Goal: Task Accomplishment & Management: Manage account settings

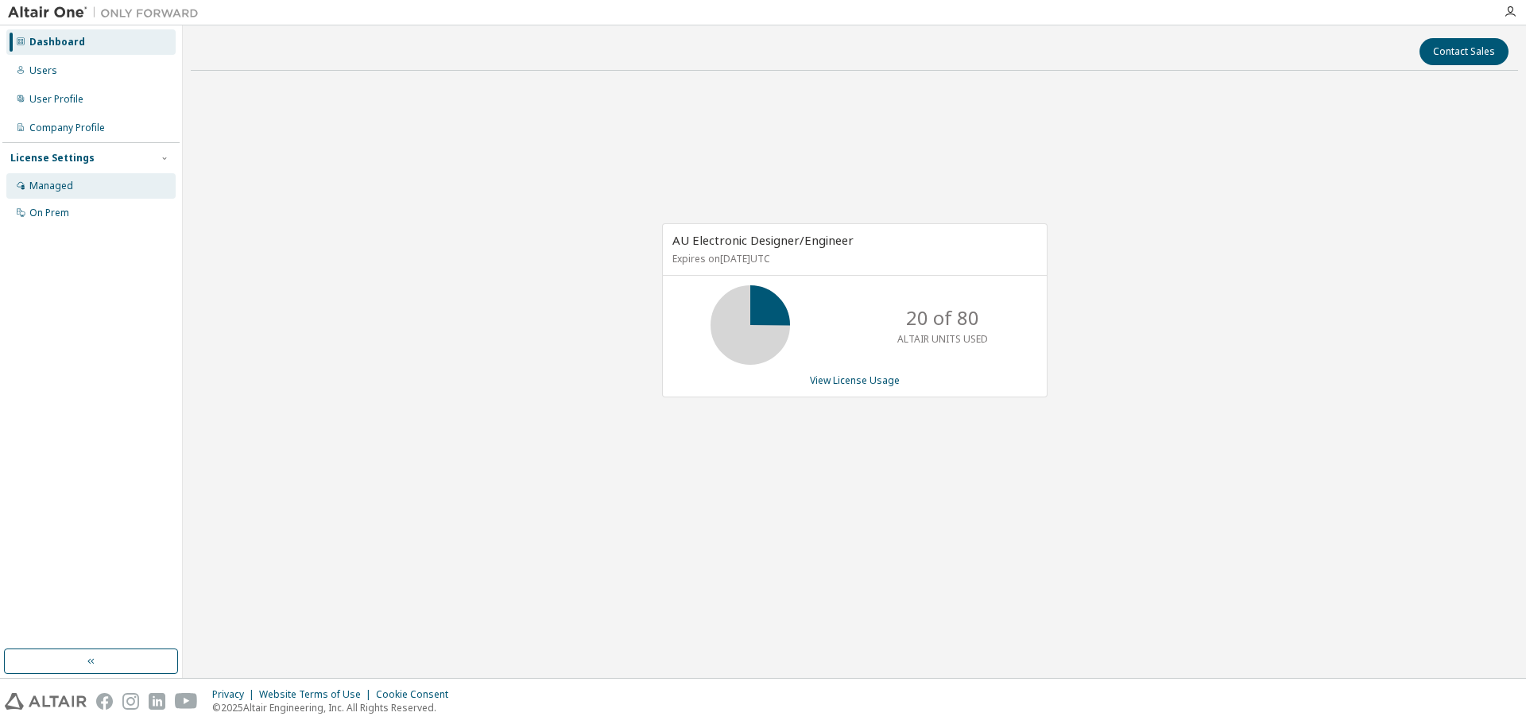
click at [85, 181] on div "Managed" at bounding box center [90, 185] width 169 height 25
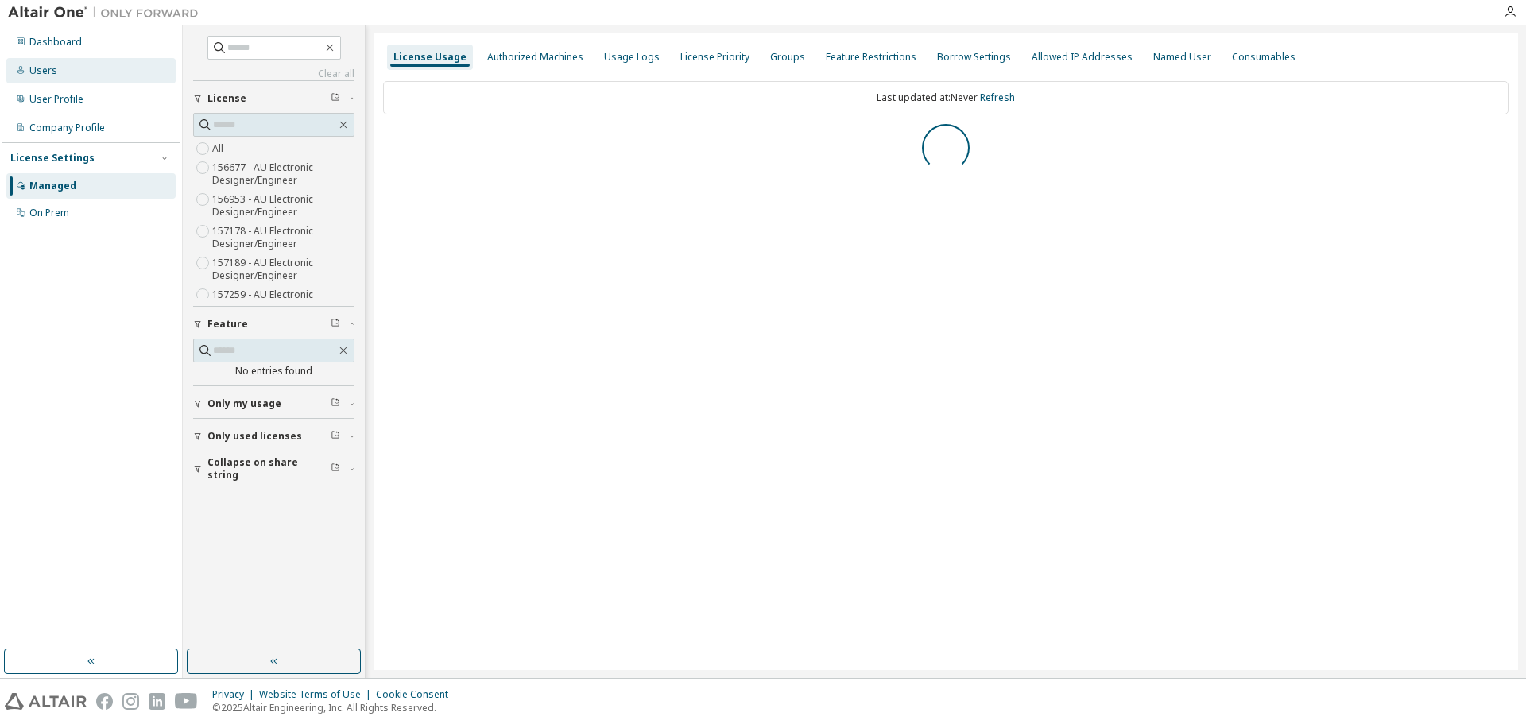
click at [83, 75] on div "Users" at bounding box center [90, 70] width 169 height 25
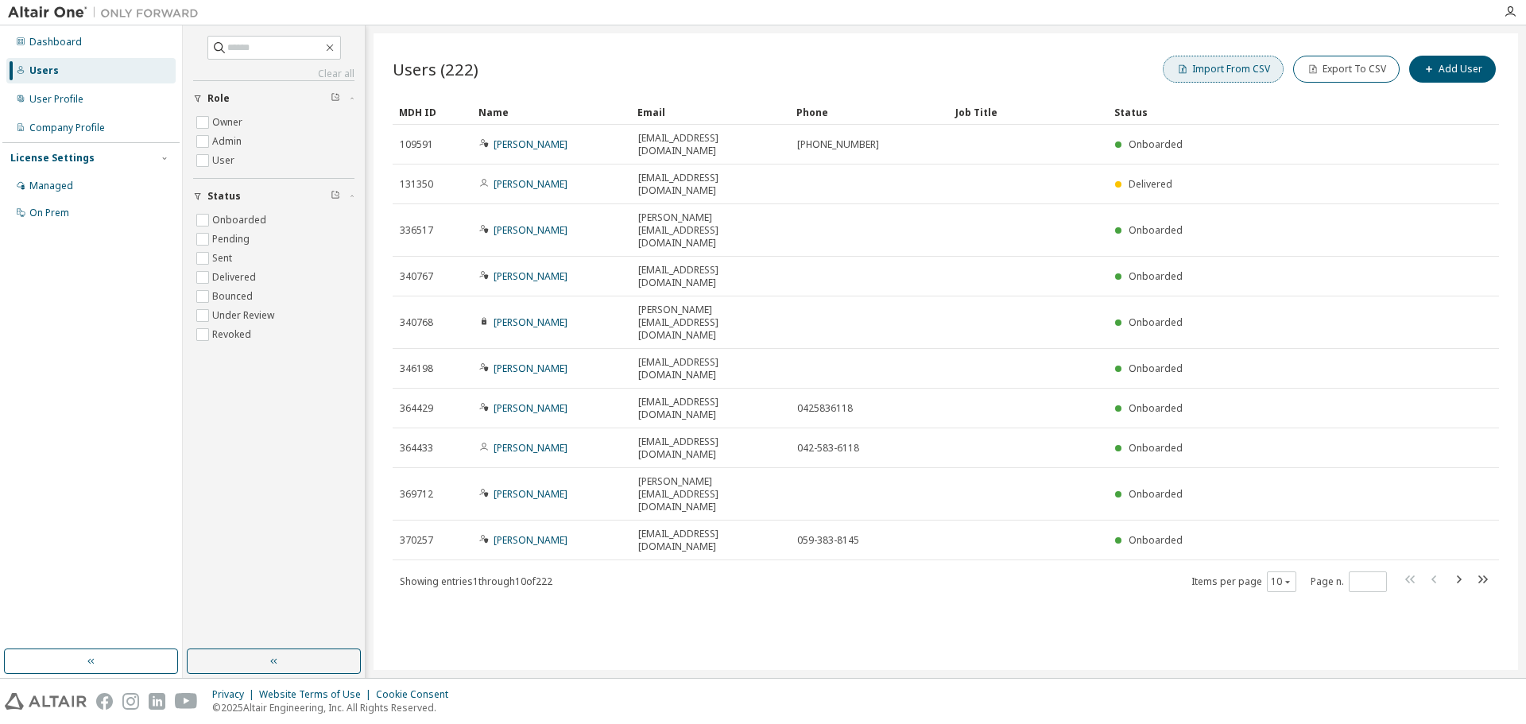
click at [1207, 71] on button "Import From CSV" at bounding box center [1223, 69] width 121 height 27
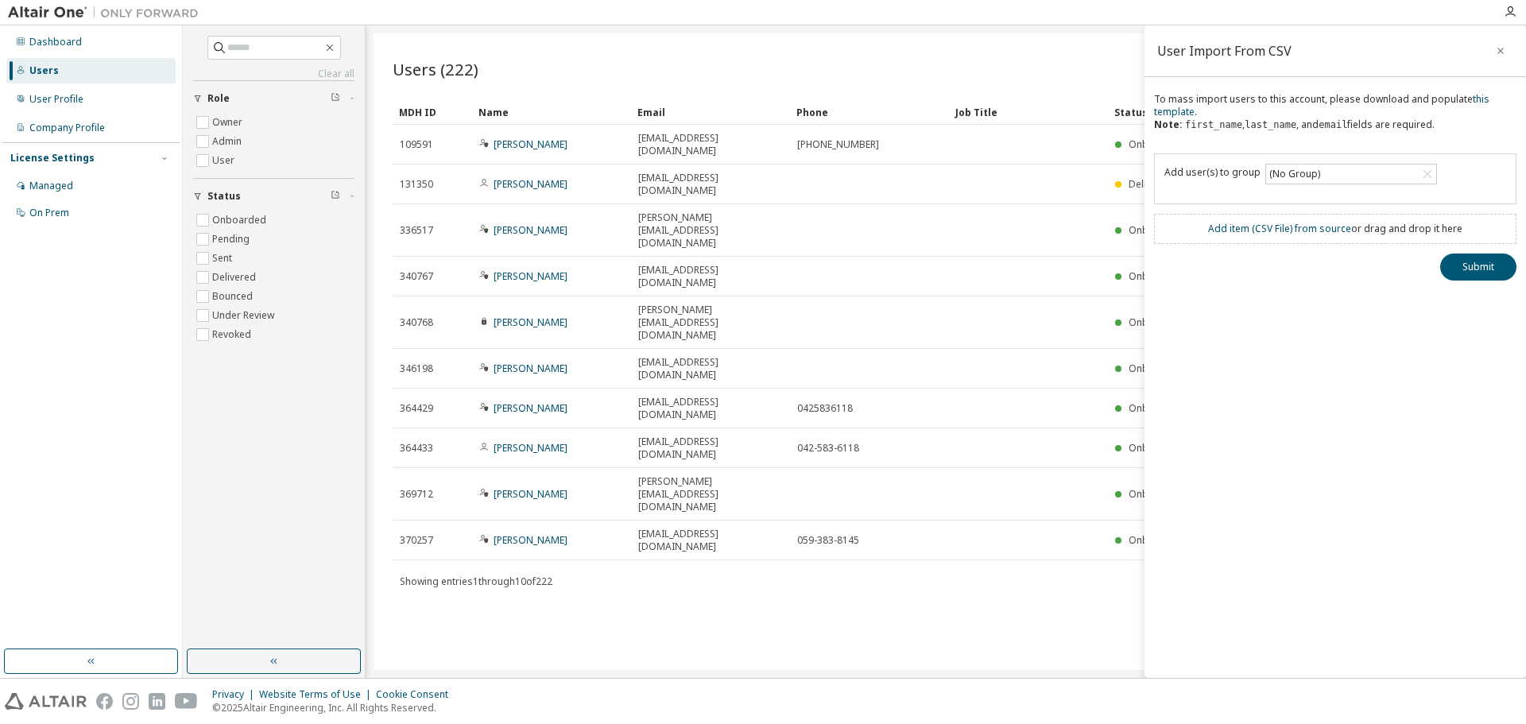
click at [1371, 235] on div "Add item ( CSV File ) from source or drag and drop it here" at bounding box center [1335, 229] width 254 height 13
click at [1274, 234] on link "Add item ( CSV File ) from source" at bounding box center [1279, 229] width 143 height 14
click at [1327, 169] on div "(No Group)" at bounding box center [1351, 174] width 170 height 19
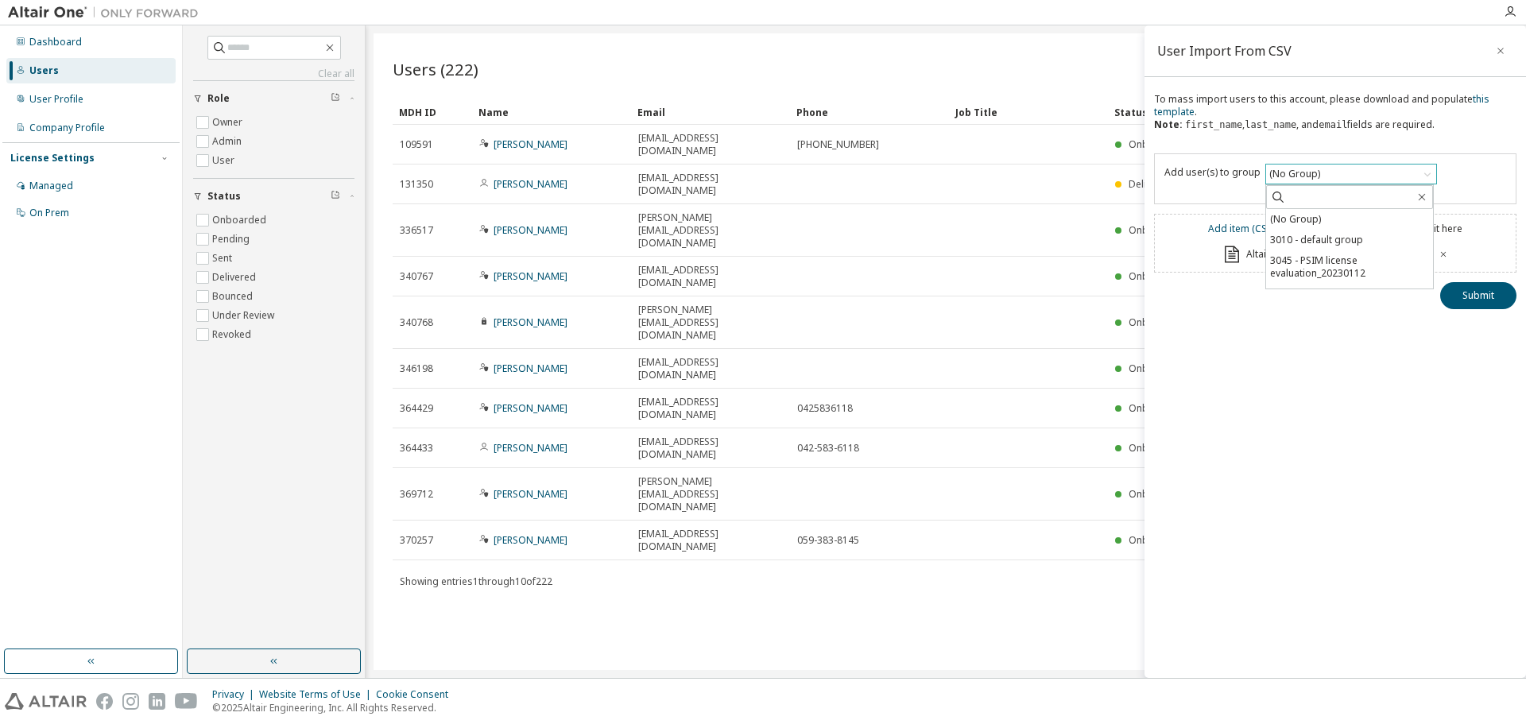
scroll to position [215, 0]
click at [1390, 237] on li "5169 - Fe_suzuka" at bounding box center [1349, 237] width 167 height 21
click at [1492, 292] on button "Submit" at bounding box center [1479, 295] width 76 height 27
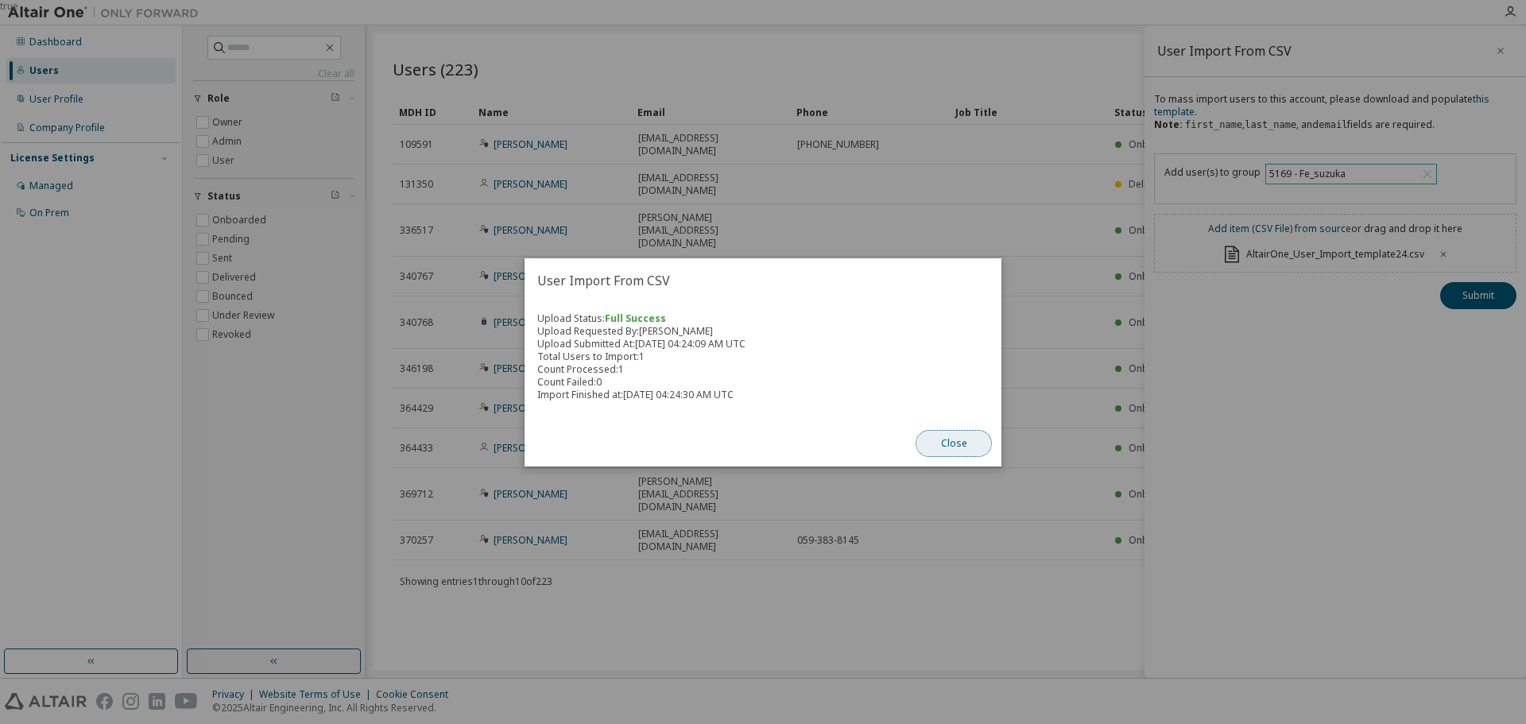
click at [952, 444] on button "Close" at bounding box center [954, 443] width 76 height 27
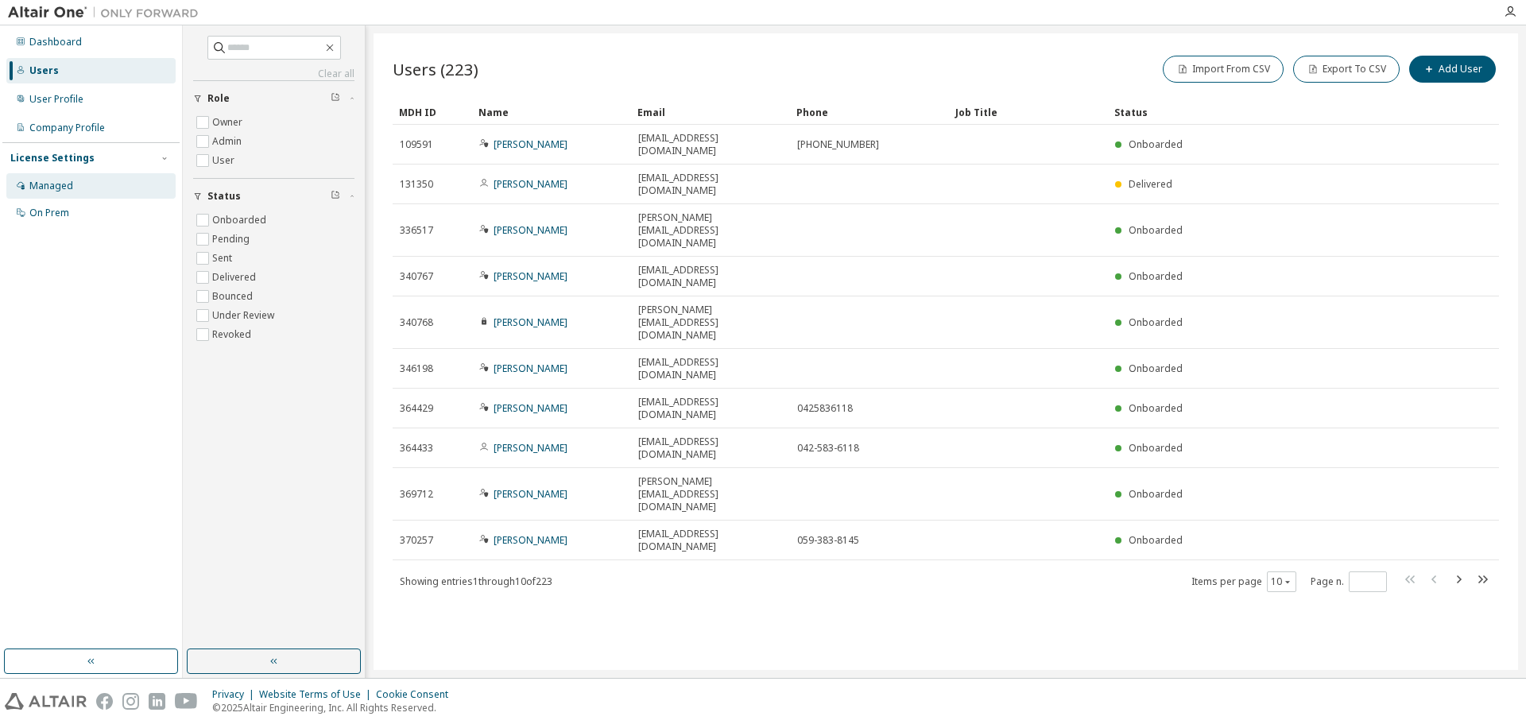
drag, startPoint x: 57, startPoint y: 187, endPoint x: 46, endPoint y: 188, distance: 11.2
click at [56, 188] on div "Managed" at bounding box center [51, 186] width 44 height 13
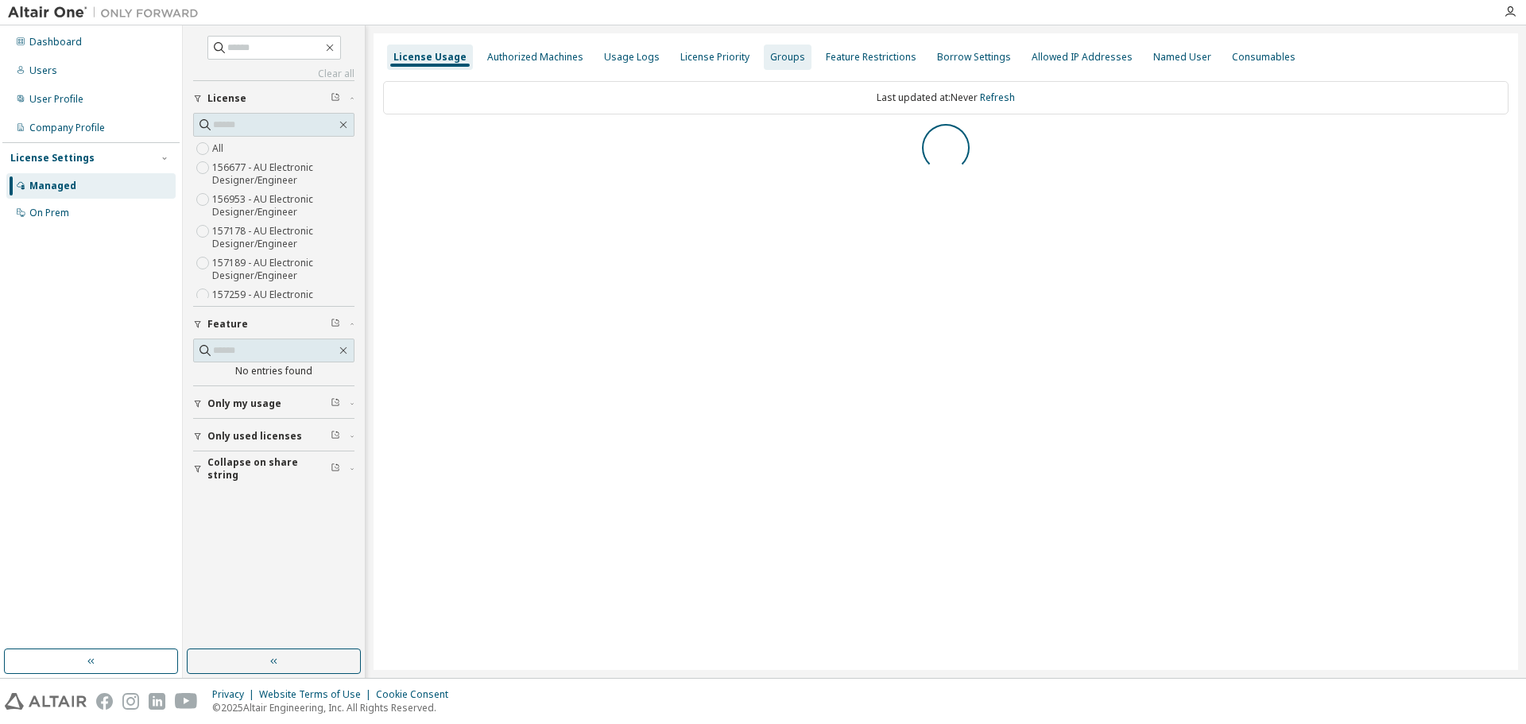
click at [787, 63] on div "Groups" at bounding box center [787, 57] width 35 height 13
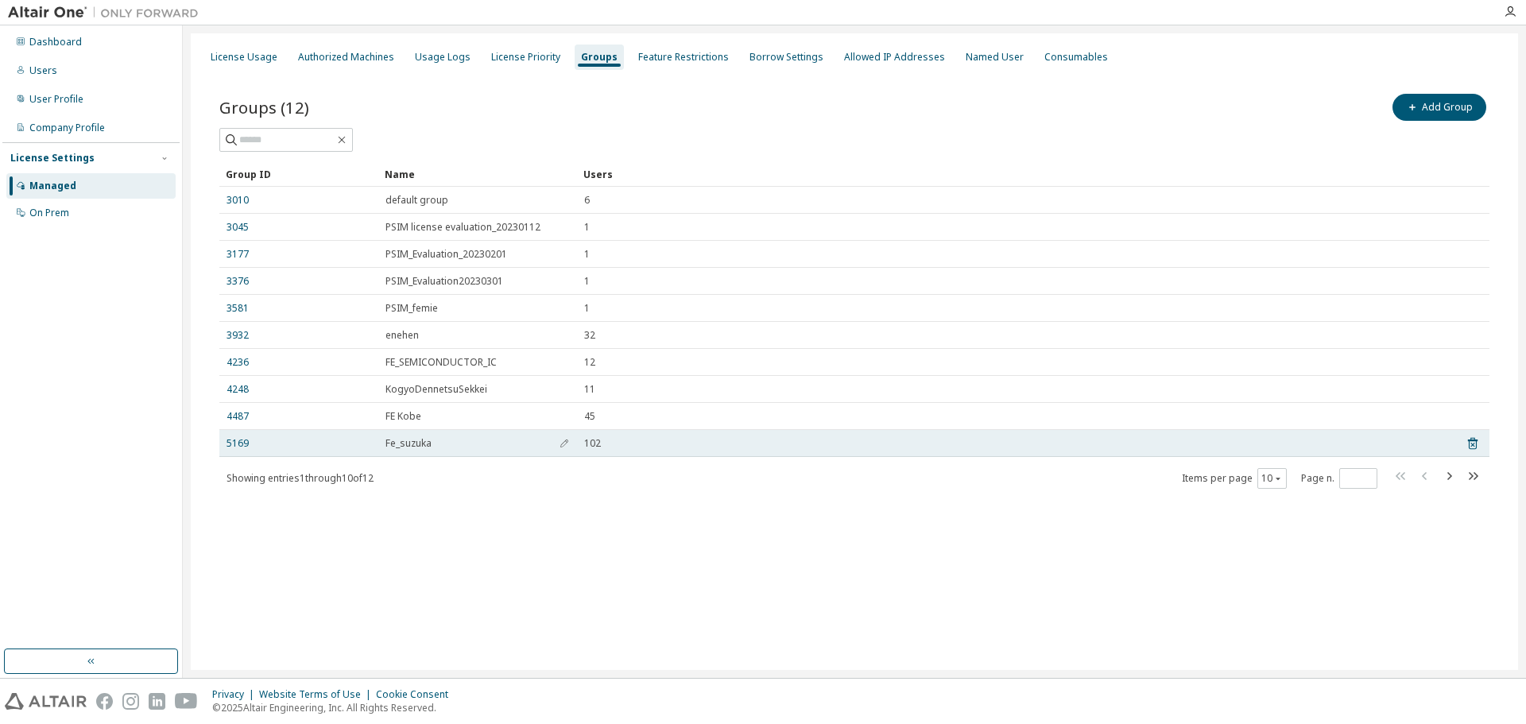
click at [457, 436] on td "Fe_suzuka" at bounding box center [477, 443] width 199 height 27
click at [244, 444] on link "5169" at bounding box center [238, 443] width 22 height 13
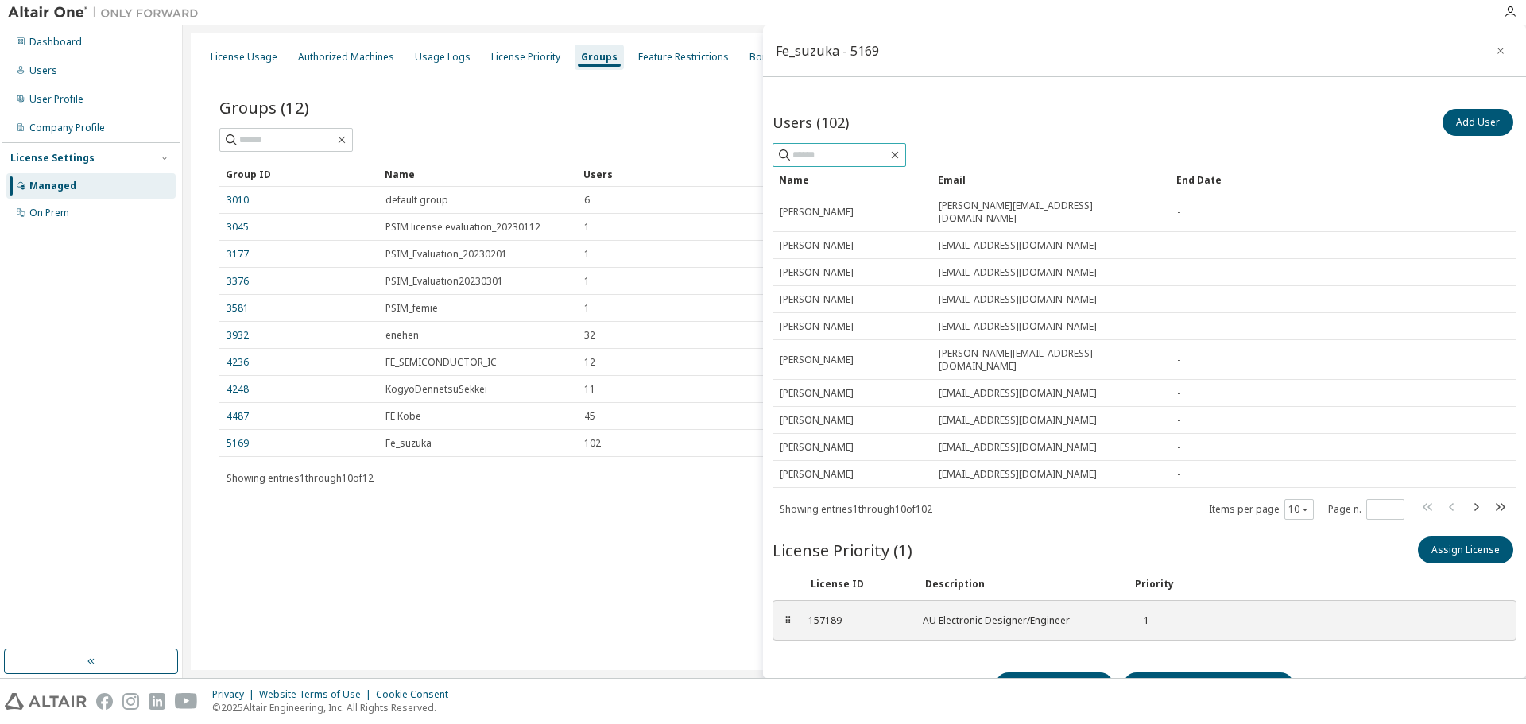
click at [888, 161] on input "text" at bounding box center [840, 155] width 95 height 16
type input "*******"
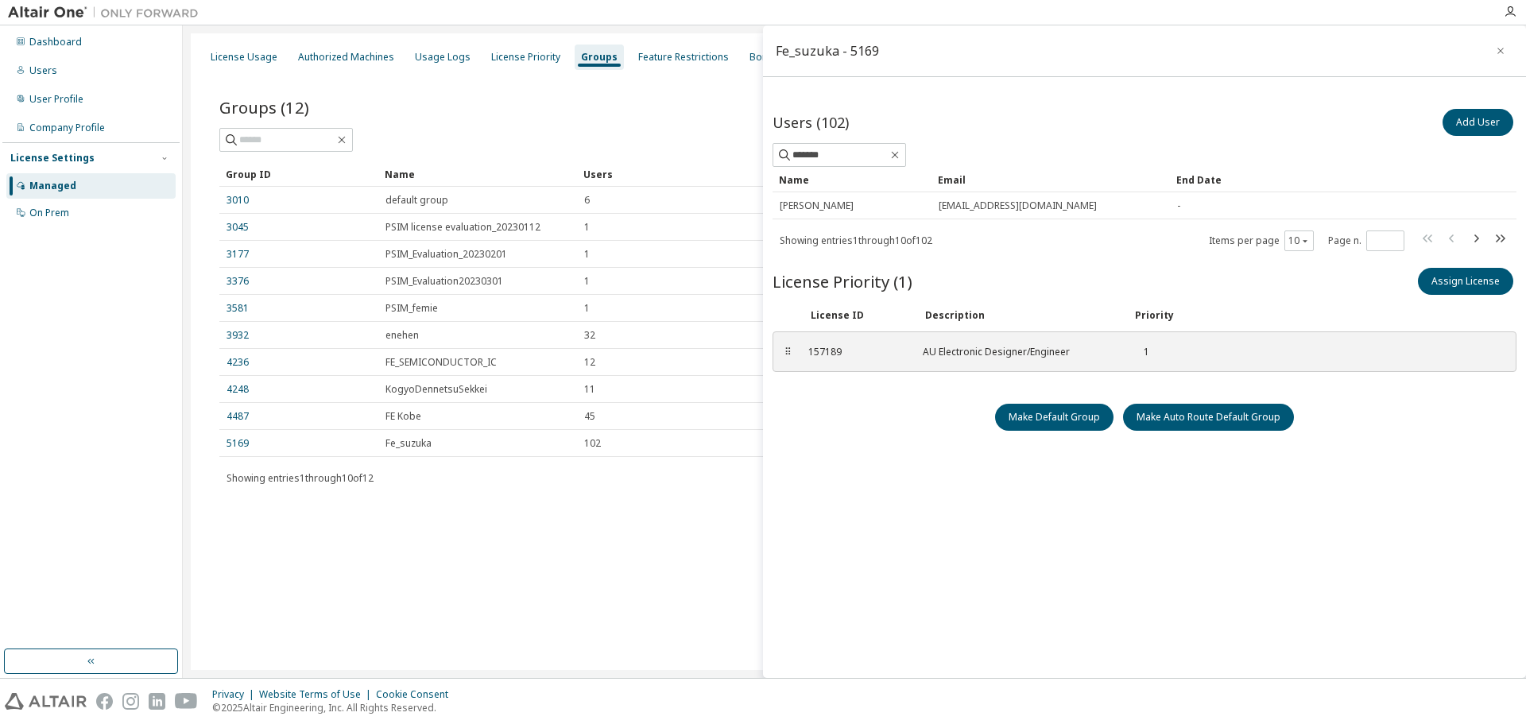
click at [1517, 10] on div at bounding box center [1511, 12] width 32 height 13
click at [1507, 10] on icon "button" at bounding box center [1510, 12] width 13 height 13
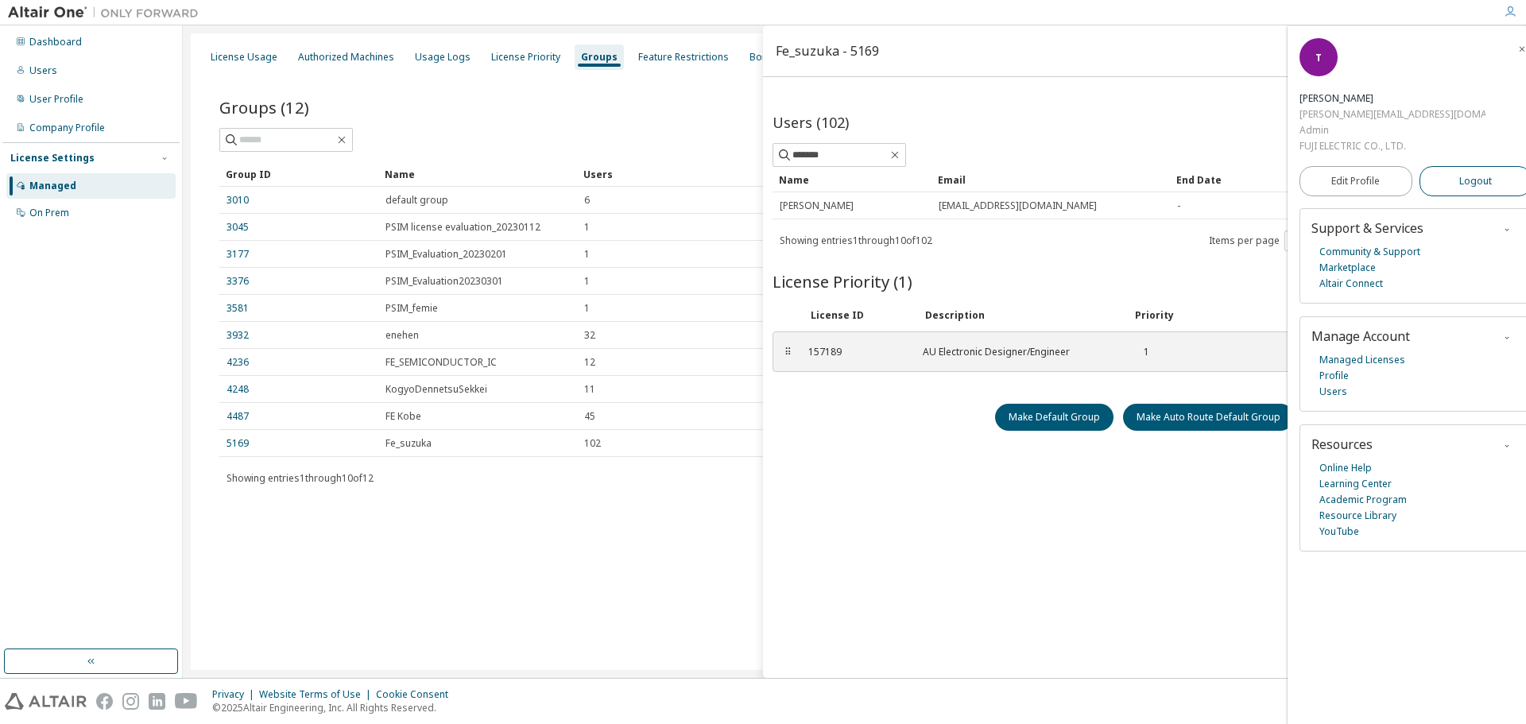
click at [1466, 173] on span "Logout" at bounding box center [1476, 181] width 33 height 16
